Goal: Information Seeking & Learning: Learn about a topic

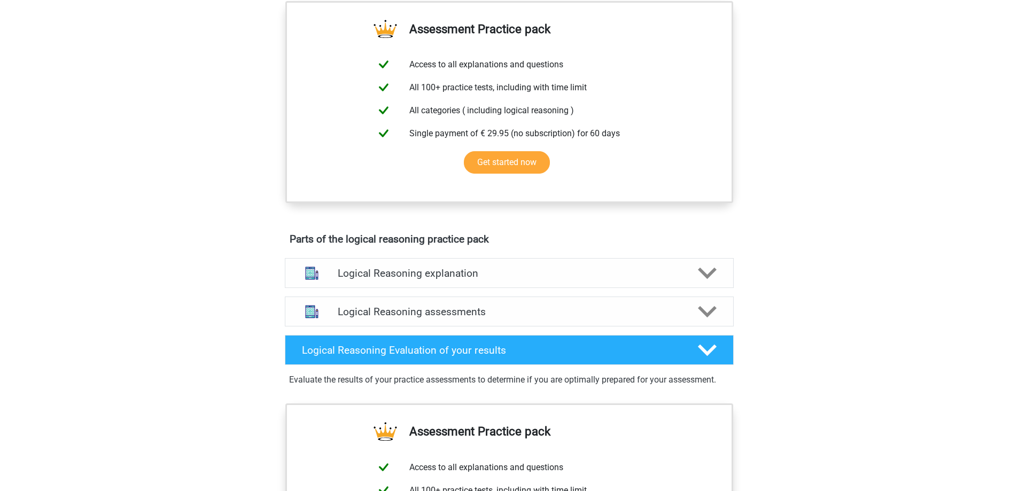
scroll to position [481, 0]
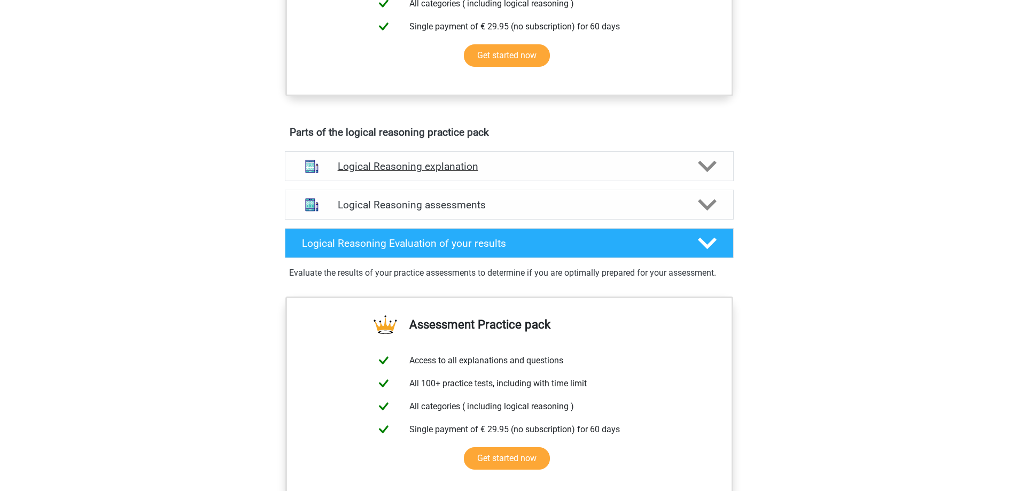
click at [655, 181] on div "Logical Reasoning explanation" at bounding box center [509, 166] width 449 height 30
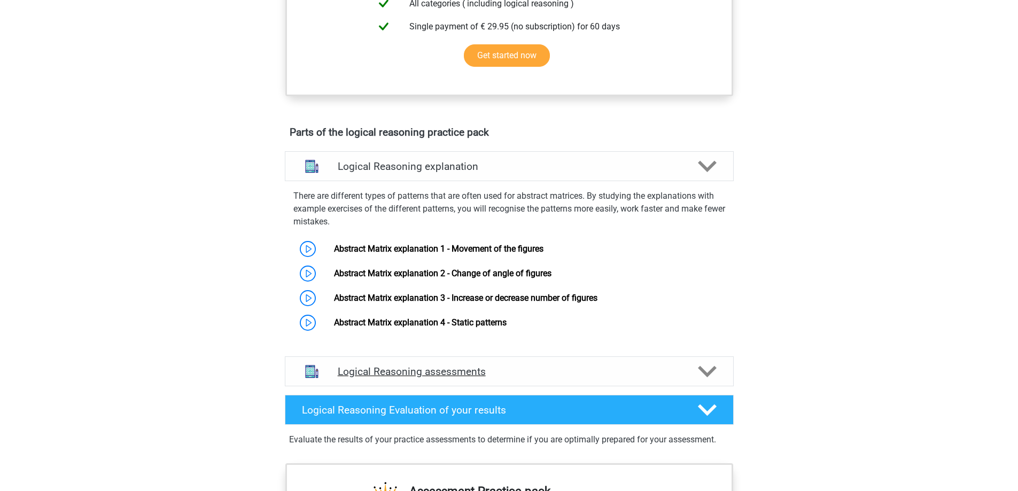
click at [689, 371] on div "Logical Reasoning assessments" at bounding box center [509, 371] width 449 height 30
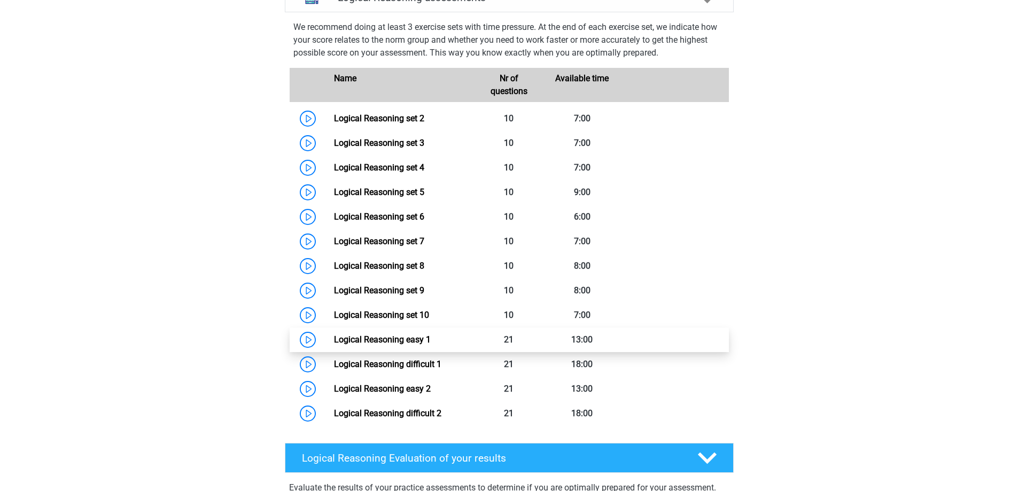
scroll to position [748, 0]
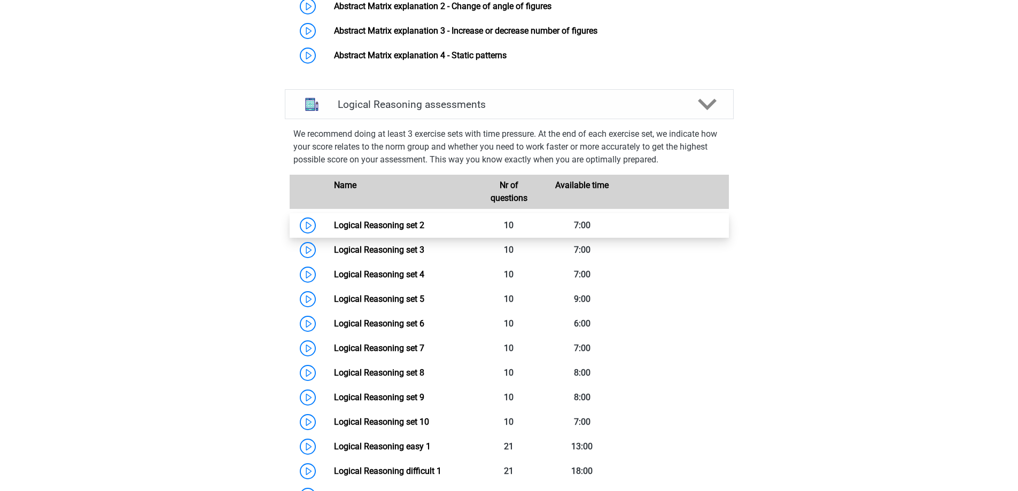
click at [377, 230] on link "Logical Reasoning set 2" at bounding box center [379, 225] width 90 height 10
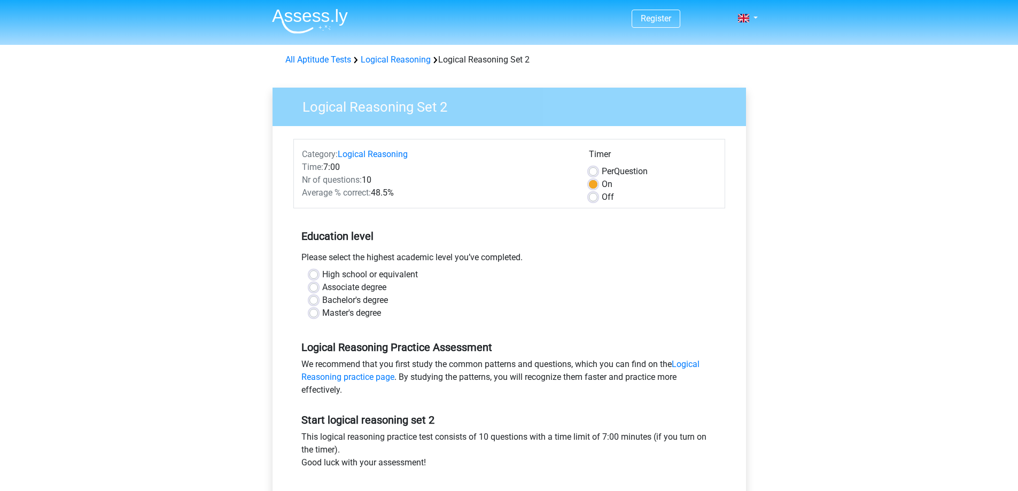
click at [322, 298] on label "Bachelor's degree" at bounding box center [355, 300] width 66 height 13
click at [315, 298] on input "Bachelor's degree" at bounding box center [313, 299] width 9 height 11
radio input "true"
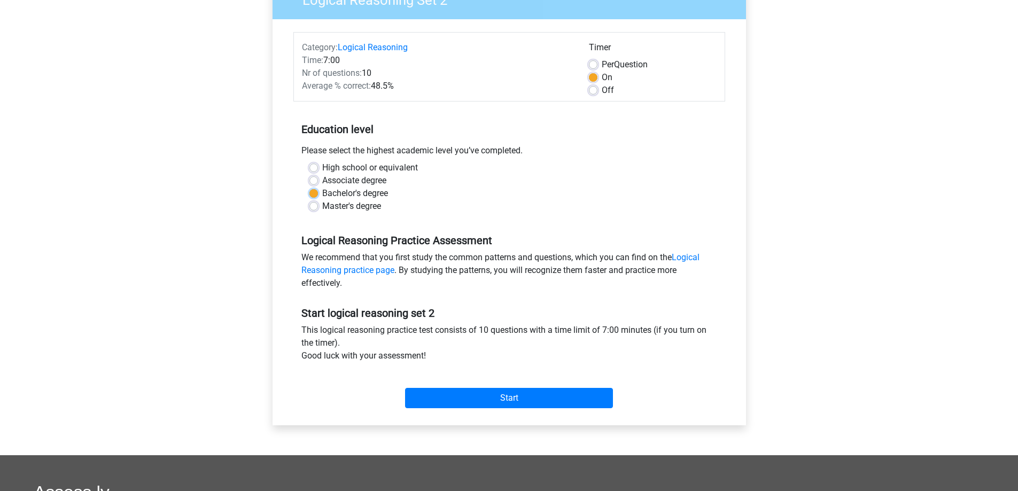
scroll to position [160, 0]
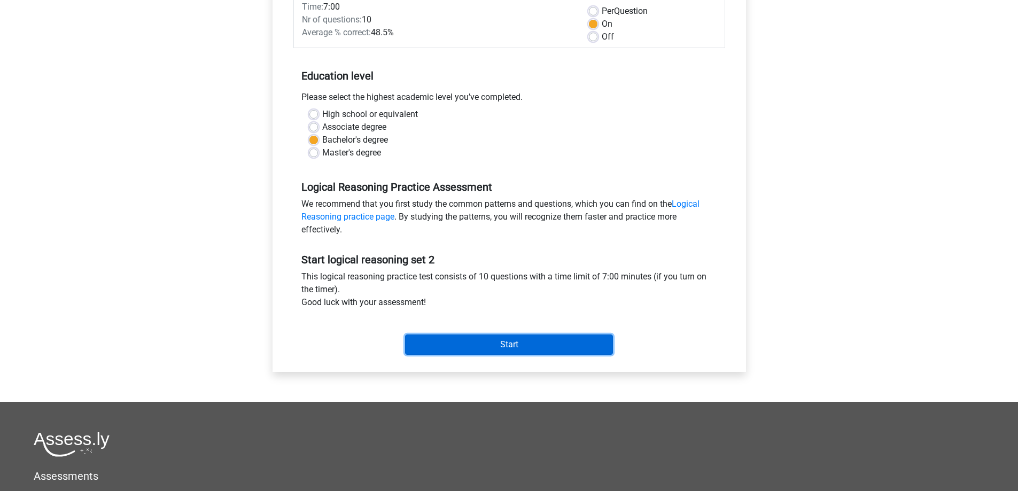
click at [487, 349] on input "Start" at bounding box center [509, 344] width 208 height 20
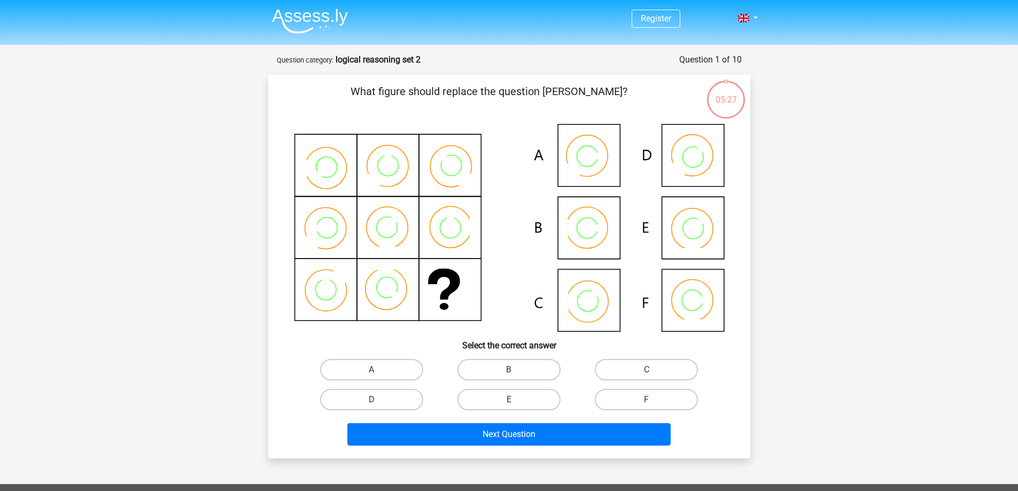
drag, startPoint x: 528, startPoint y: 365, endPoint x: 532, endPoint y: 381, distance: 16.3
click at [528, 366] on label "B" at bounding box center [508, 369] width 103 height 21
click at [516, 370] on input "B" at bounding box center [512, 373] width 7 height 7
radio input "true"
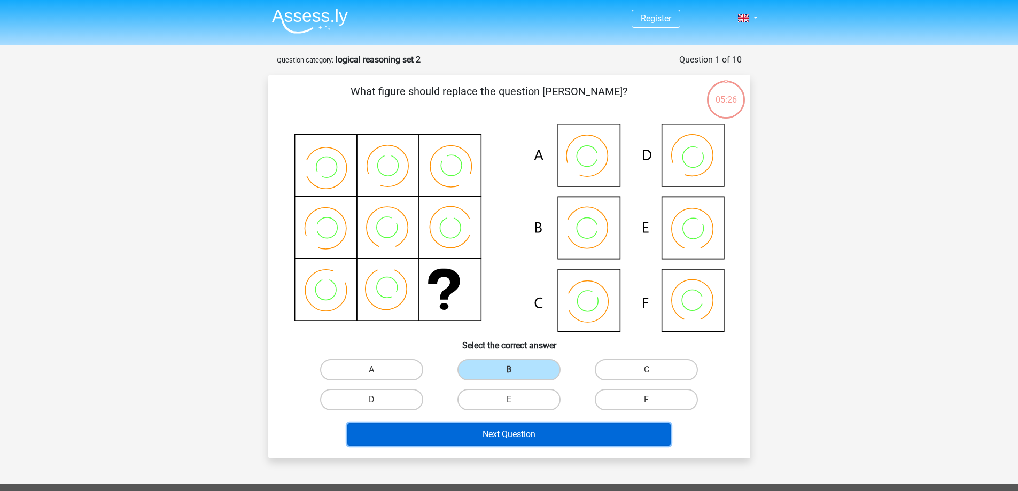
click at [540, 442] on button "Next Question" at bounding box center [508, 434] width 323 height 22
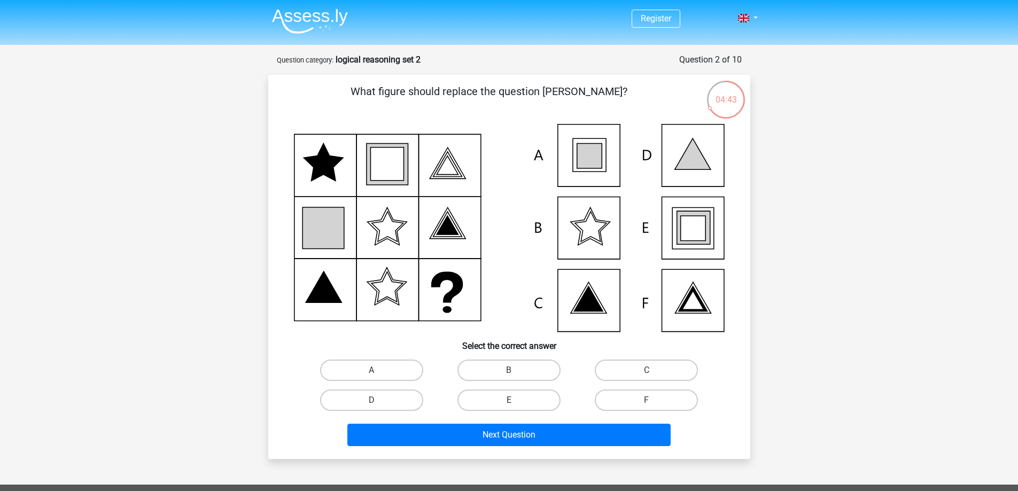
click at [691, 169] on icon at bounding box center [692, 153] width 36 height 31
click at [392, 400] on label "D" at bounding box center [371, 399] width 103 height 21
click at [378, 400] on input "D" at bounding box center [374, 403] width 7 height 7
radio input "true"
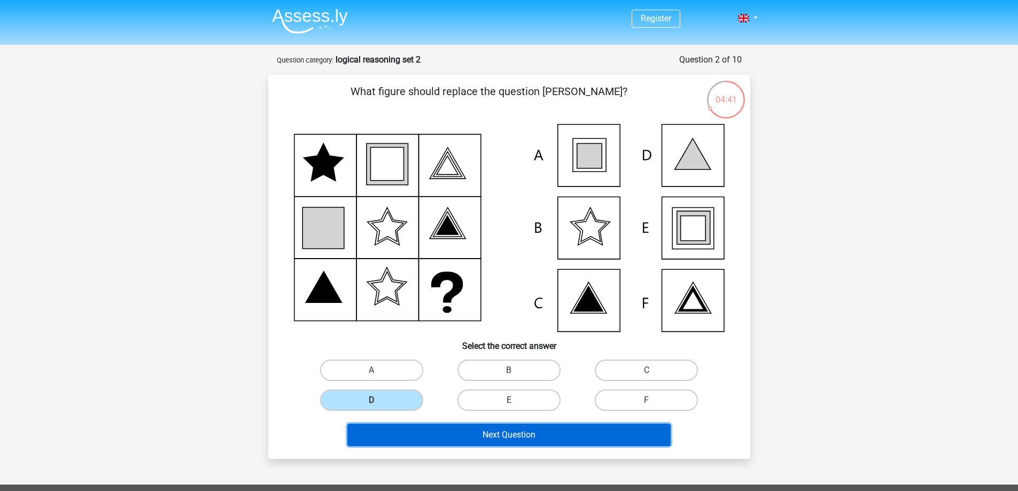
click at [465, 440] on button "Next Question" at bounding box center [508, 435] width 323 height 22
